Goal: Navigation & Orientation: Find specific page/section

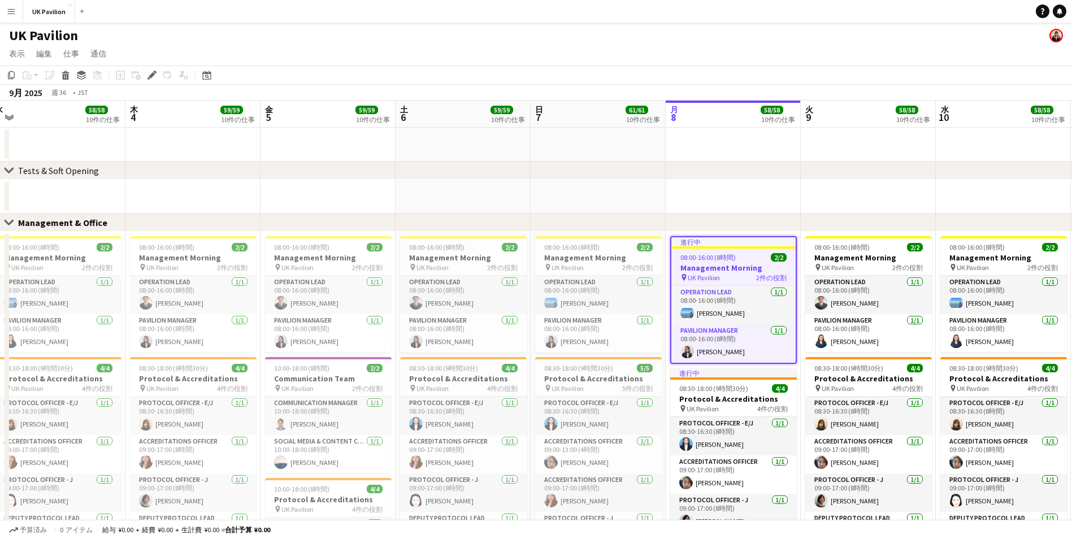
scroll to position [0, 445]
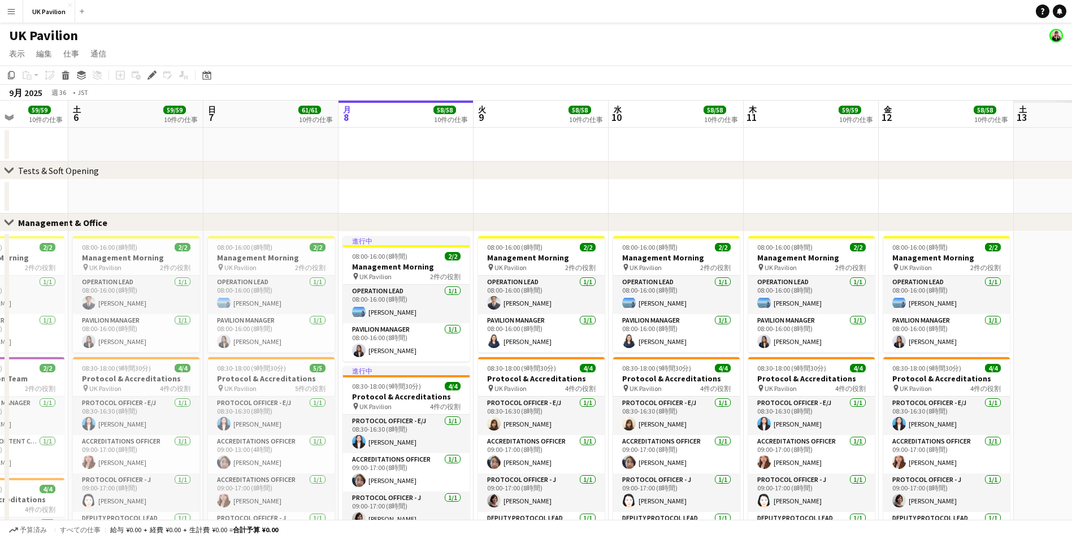
scroll to position [0, 344]
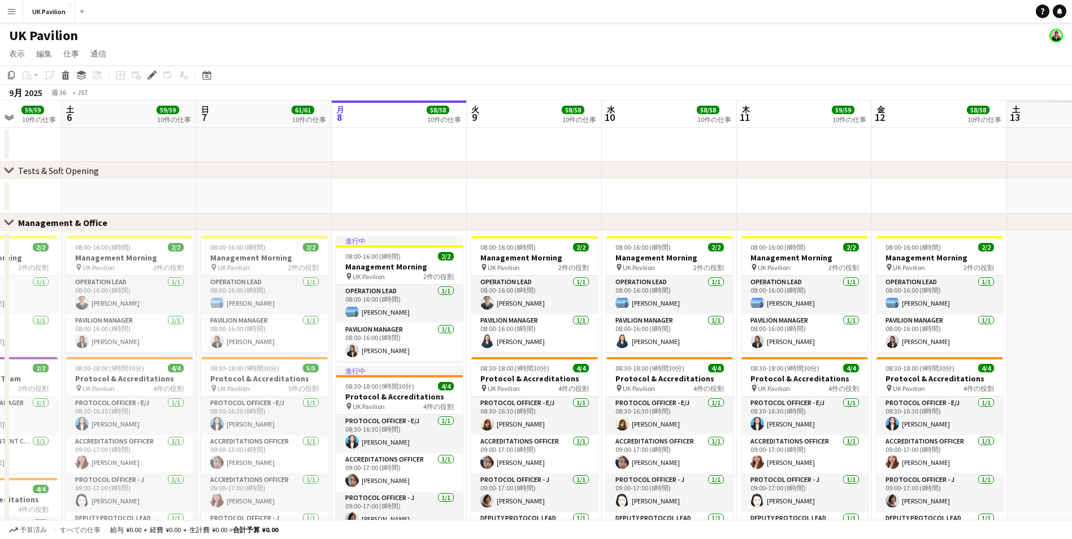
drag, startPoint x: 681, startPoint y: 110, endPoint x: 526, endPoint y: 110, distance: 154.3
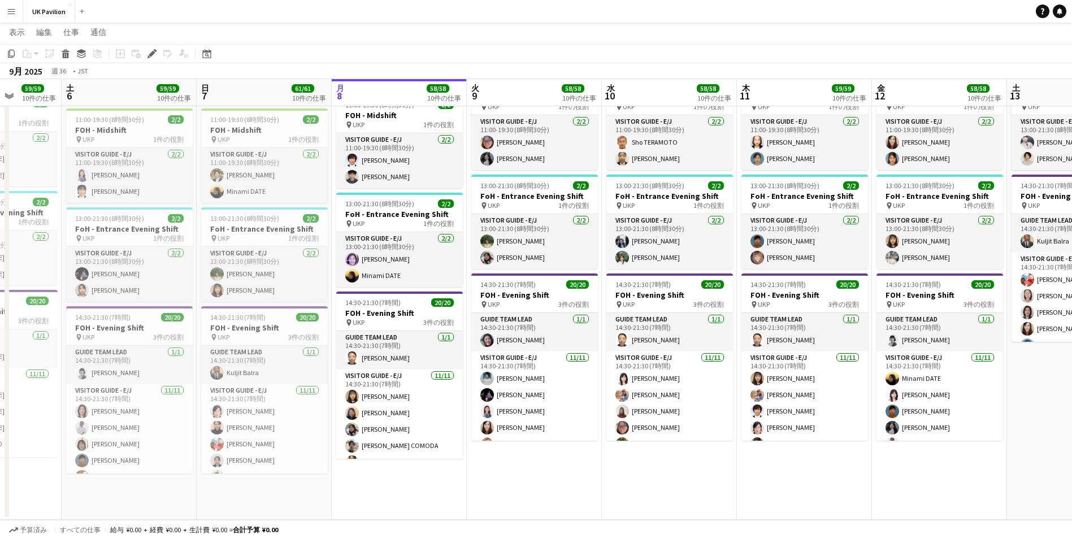
scroll to position [0, 0]
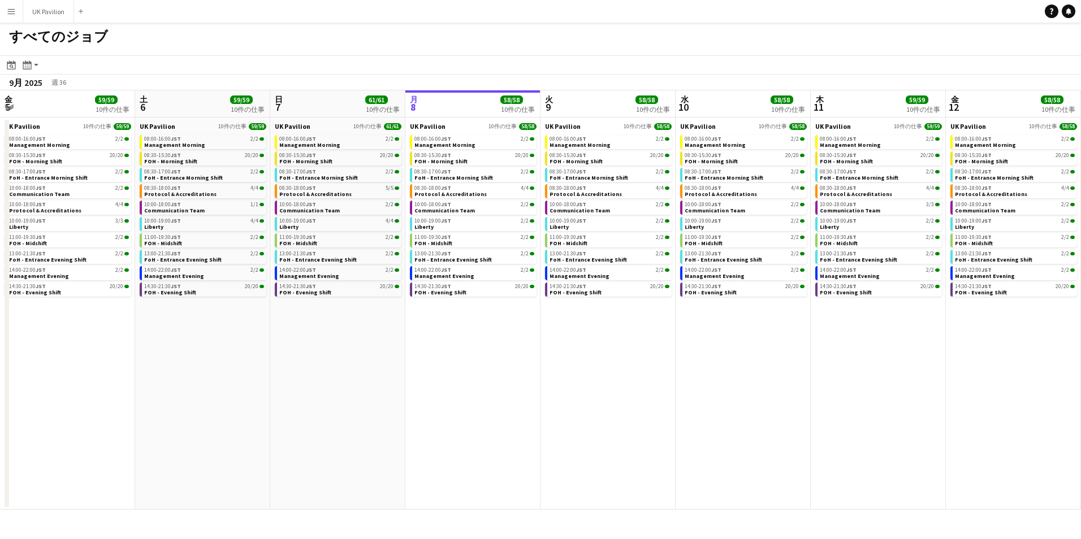
scroll to position [0, 270]
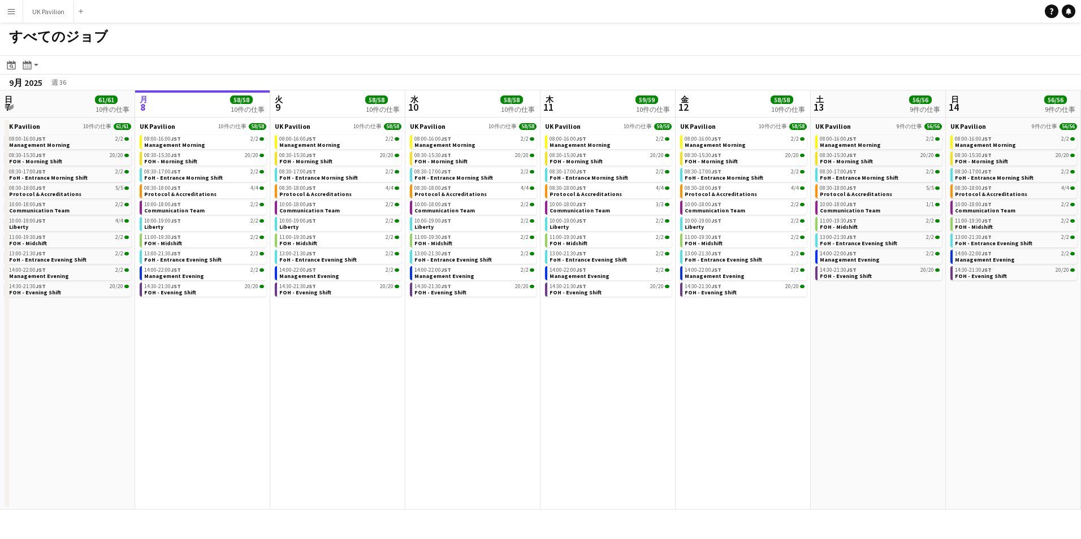
click at [7, 15] on app-icon "メニュー" at bounding box center [11, 11] width 9 height 9
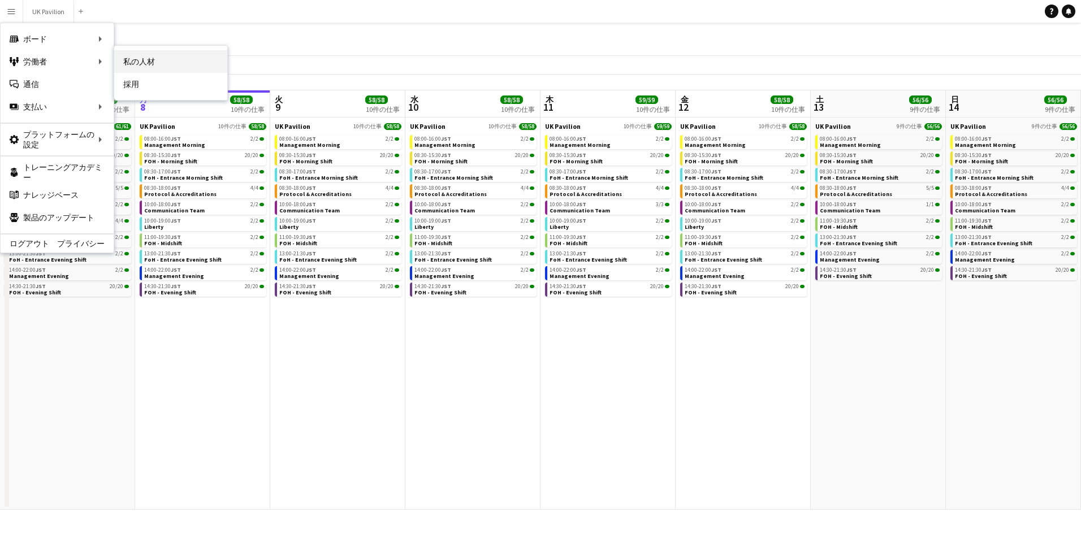
click at [151, 64] on link "私の人材" at bounding box center [170, 61] width 113 height 23
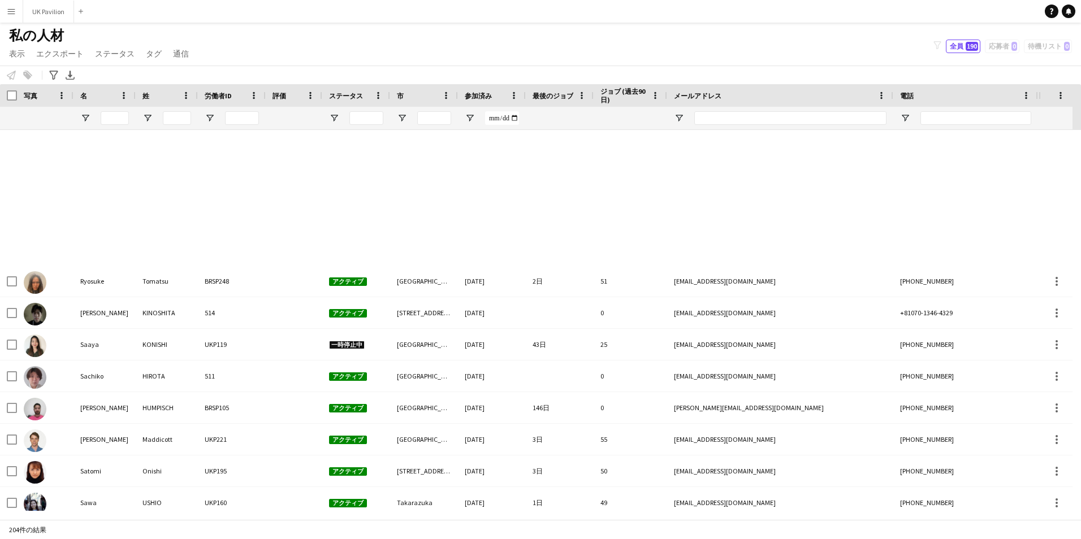
scroll to position [4748, 0]
